Goal: Check status: Check status

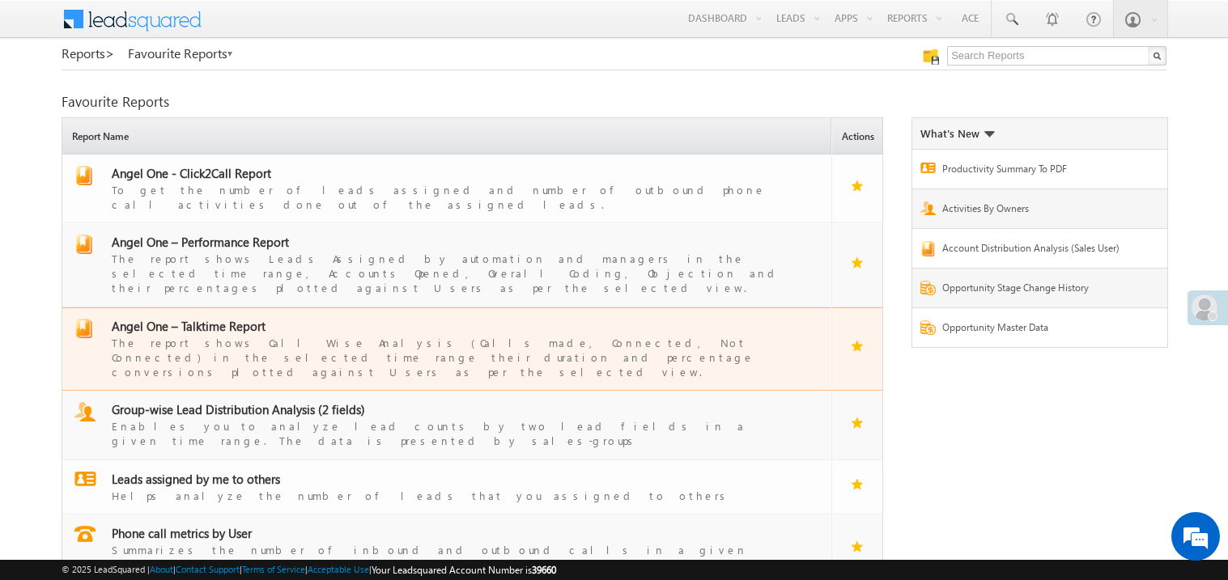
click at [202, 318] on span "Angel One – Talktime Report" at bounding box center [189, 326] width 154 height 16
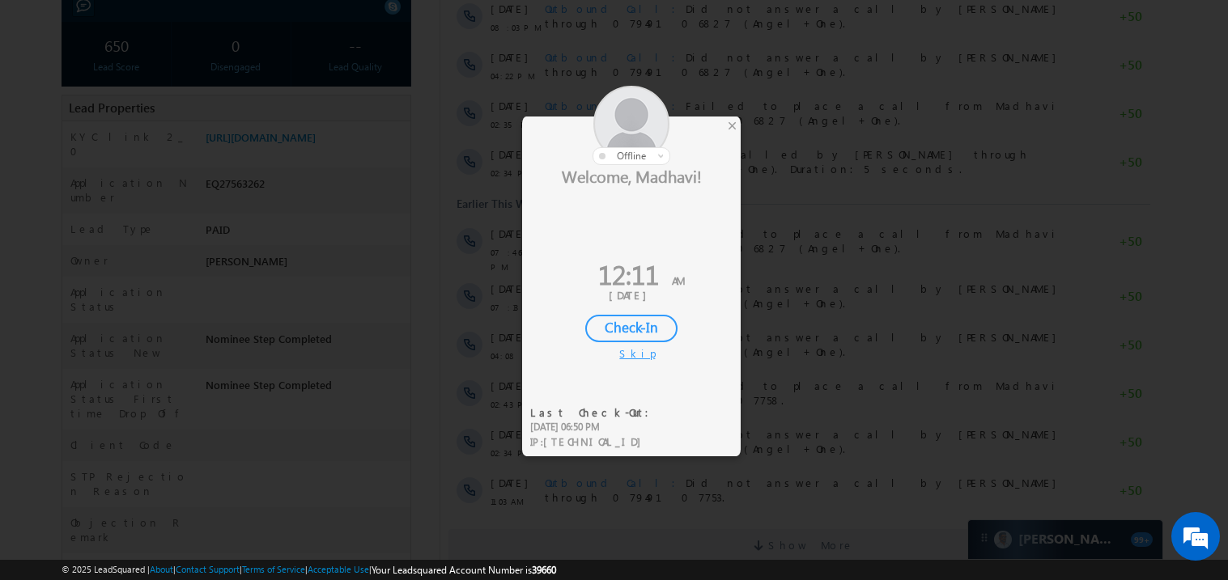
scroll to position [270, 0]
click at [729, 132] on div "×" at bounding box center [731, 126] width 17 height 18
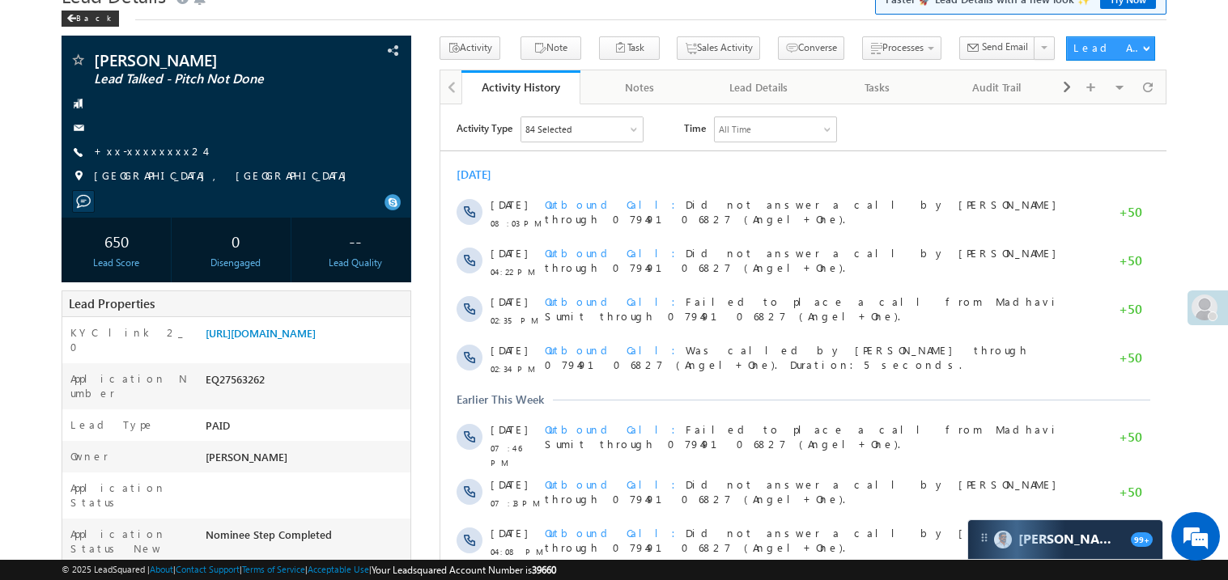
scroll to position [0, 0]
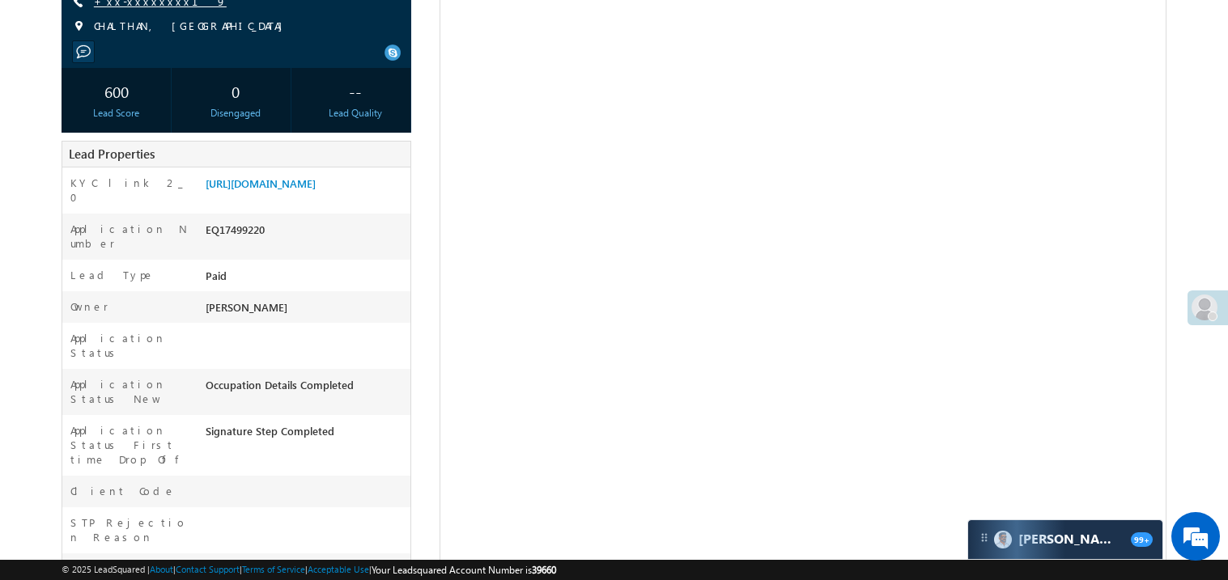
scroll to position [226, 0]
